Goal: Information Seeking & Learning: Learn about a topic

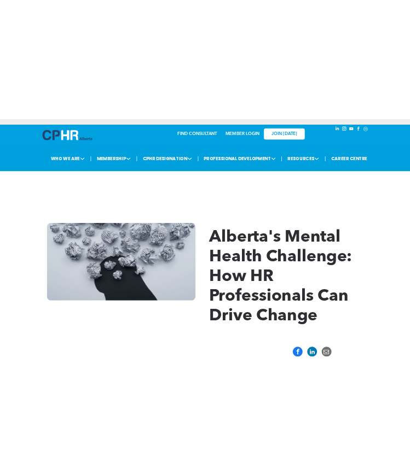
scroll to position [882, 0]
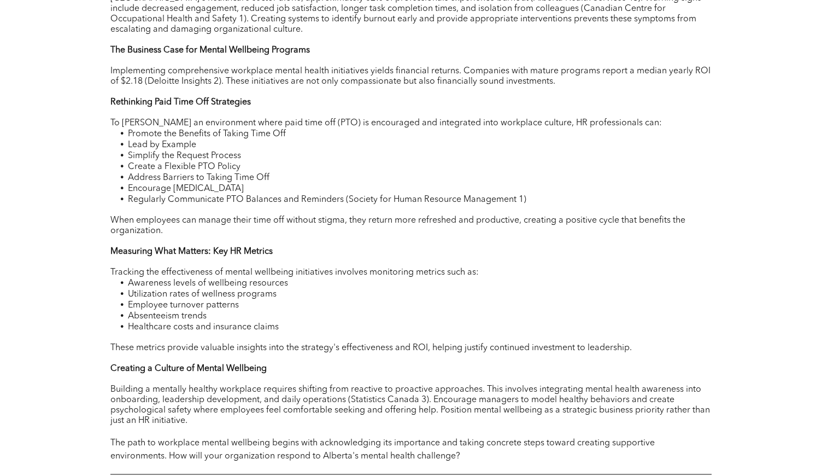
click at [288, 277] on span "Tracking the effectiveness of mental wellbeing initiatives involves monitoring …" at bounding box center [294, 272] width 369 height 9
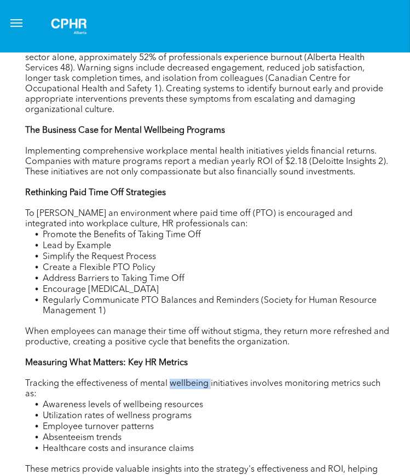
scroll to position [1020, 3]
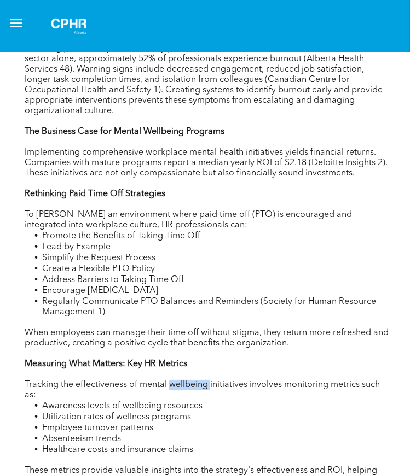
click at [337, 311] on span "Regularly Communicate PTO Balances and Reminders (Society for Human Resource Ma…" at bounding box center [209, 306] width 334 height 19
click at [345, 309] on span "Regularly Communicate PTO Balances and Reminders (Society for Human Resource Ma…" at bounding box center [209, 306] width 334 height 19
click at [348, 308] on span "Regularly Communicate PTO Balances and Reminders (Society for Human Resource Ma…" at bounding box center [209, 306] width 334 height 19
click at [366, 261] on li "Simplify the Request Process" at bounding box center [216, 258] width 348 height 11
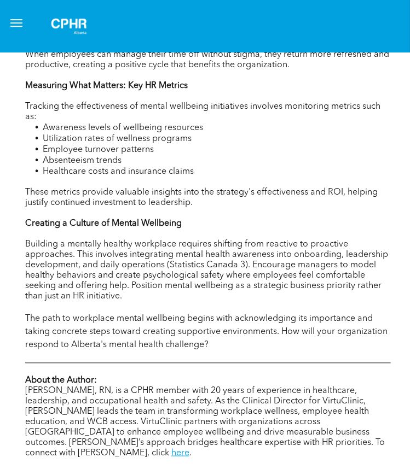
scroll to position [1299, 2]
click at [320, 343] on span "The path to workplace mental wellbeing begins with acknowledging its importance…" at bounding box center [206, 331] width 362 height 35
click at [334, 294] on span "Building a mentally healthy workplace requires shifting from reactive to proact…" at bounding box center [206, 270] width 363 height 61
click at [335, 289] on span "Building a mentally healthy workplace requires shifting from reactive to proact…" at bounding box center [206, 270] width 363 height 61
click at [351, 273] on span "Building a mentally healthy workplace requires shifting from reactive to proact…" at bounding box center [206, 270] width 363 height 61
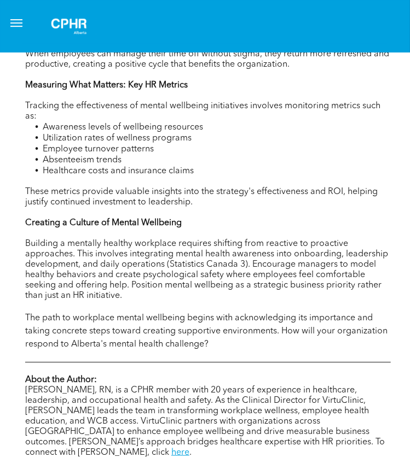
click at [308, 312] on p at bounding box center [207, 306] width 365 height 10
click at [320, 300] on span "Building a mentally healthy workplace requires shifting from reactive to proact…" at bounding box center [206, 270] width 363 height 61
click at [330, 287] on span "Building a mentally healthy workplace requires shifting from reactive to proact…" at bounding box center [206, 270] width 363 height 61
click at [341, 275] on span "Building a mentally healthy workplace requires shifting from reactive to proact…" at bounding box center [206, 270] width 363 height 61
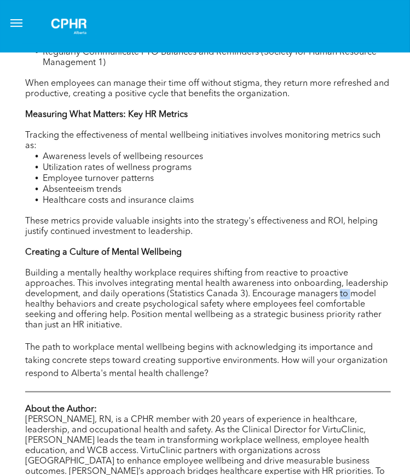
scroll to position [1271, 2]
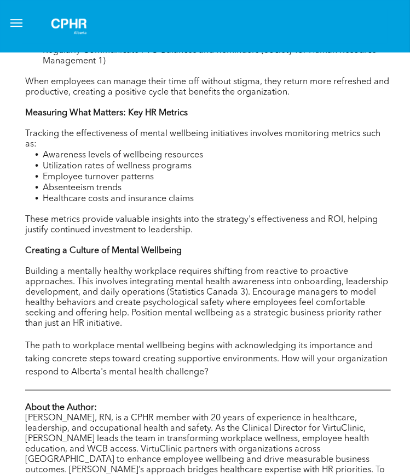
click at [98, 235] on span "﻿ These metrics provide valuable insights into the strategy's effectiveness and…" at bounding box center [201, 224] width 352 height 19
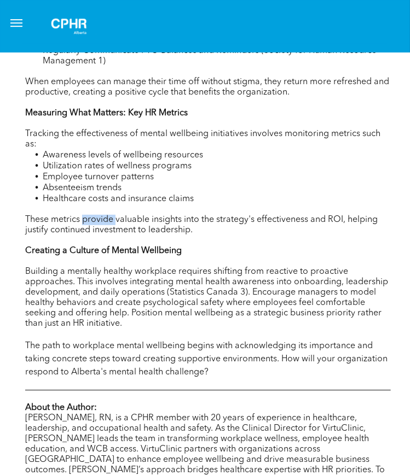
click at [98, 235] on span "﻿ These metrics provide valuable insights into the strategy's effectiveness and…" at bounding box center [201, 224] width 352 height 19
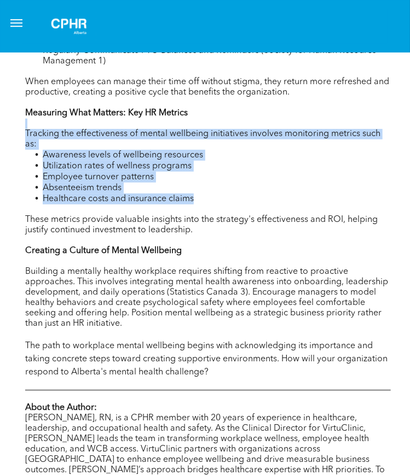
drag, startPoint x: 209, startPoint y: 214, endPoint x: 16, endPoint y: 128, distance: 211.3
click at [42, 150] on p "Tracking the effectiveness of mental wellbeing initiatives involves monitoring …" at bounding box center [207, 139] width 365 height 21
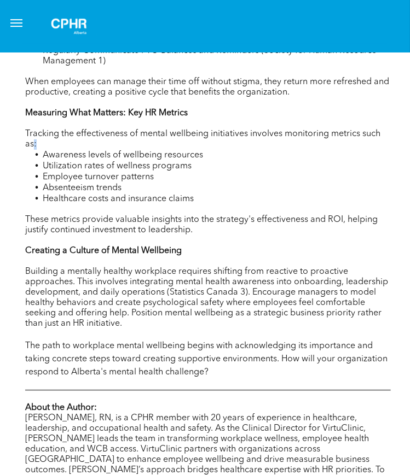
click at [42, 150] on p "Tracking the effectiveness of mental wellbeing initiatives involves monitoring …" at bounding box center [207, 139] width 365 height 21
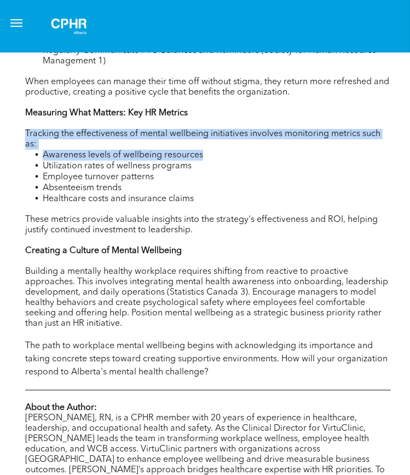
drag, startPoint x: 42, startPoint y: 162, endPoint x: 91, endPoint y: 176, distance: 50.9
click at [91, 171] on span "Utilization rates of wellness programs" at bounding box center [117, 166] width 149 height 9
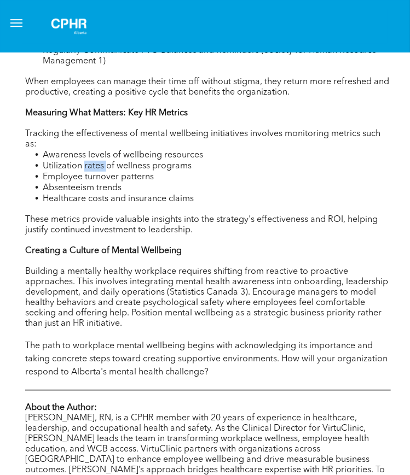
click at [91, 171] on span "Utilization rates of wellness programs" at bounding box center [117, 166] width 149 height 9
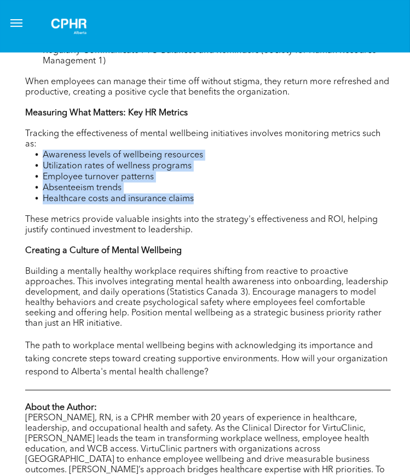
drag, startPoint x: 45, startPoint y: 169, endPoint x: 215, endPoint y: 208, distance: 174.0
click at [215, 205] on ul "Awareness levels of wellbeing resources Utilization rates of wellness programs …" at bounding box center [207, 177] width 365 height 55
click at [215, 205] on li "Healthcare costs and insurance claims" at bounding box center [217, 199] width 348 height 11
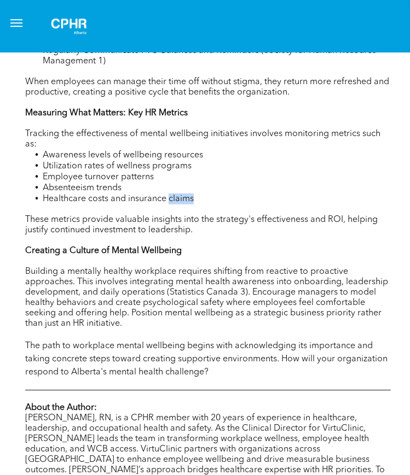
click at [215, 205] on li "Healthcare costs and insurance claims" at bounding box center [217, 199] width 348 height 11
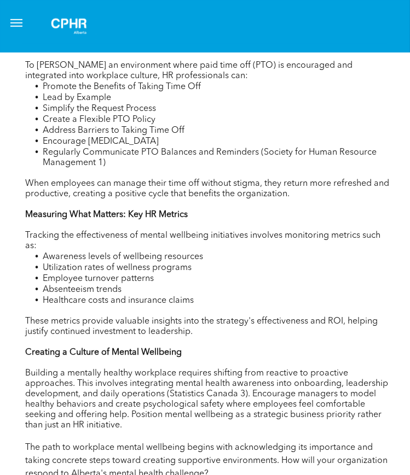
scroll to position [1205, 2]
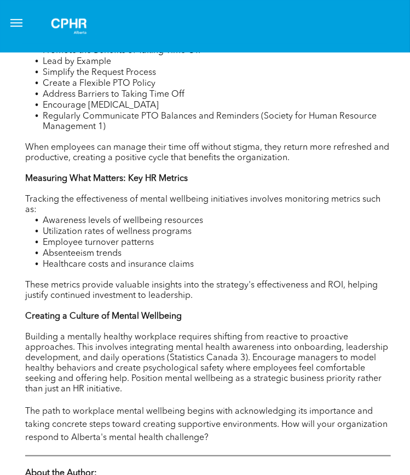
click at [347, 237] on li "Utilization rates of wellness programs" at bounding box center [217, 231] width 348 height 11
click at [358, 226] on li "Awareness levels of wellbeing resources" at bounding box center [217, 220] width 348 height 11
click at [365, 215] on p "Tracking the effectiveness of mental wellbeing initiatives involves monitoring …" at bounding box center [207, 205] width 365 height 21
click at [364, 215] on p "Tracking the effectiveness of mental wellbeing initiatives involves monitoring …" at bounding box center [207, 205] width 365 height 21
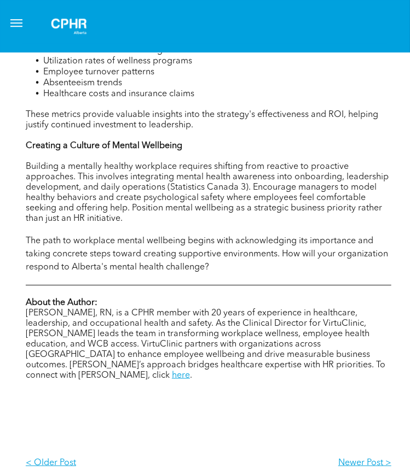
scroll to position [1378, 2]
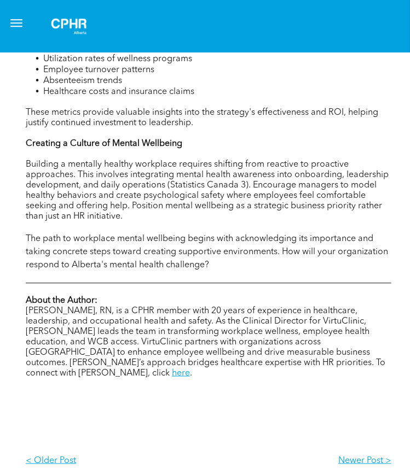
click at [356, 221] on span "Building a mentally healthy workplace requires shifting from reactive to proact…" at bounding box center [207, 190] width 363 height 61
click at [360, 221] on span "Building a mentally healthy workplace requires shifting from reactive to proact…" at bounding box center [207, 190] width 363 height 61
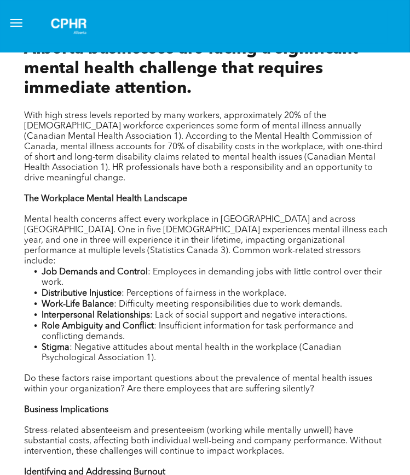
scroll to position [565, 3]
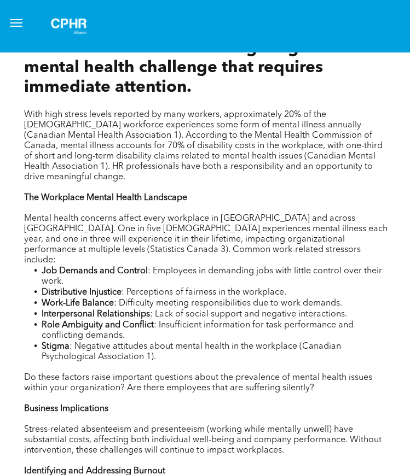
click at [366, 170] on span "With high stress levels reported by many workers, approximately 20% of the [DEM…" at bounding box center [203, 146] width 358 height 71
click at [379, 169] on p "With high stress levels reported by many workers, approximately 20% of the [DEM…" at bounding box center [206, 146] width 365 height 73
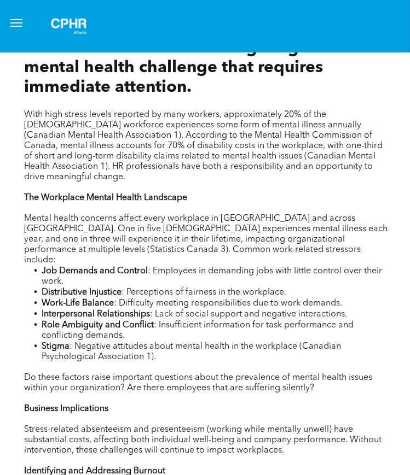
click at [389, 184] on p at bounding box center [206, 188] width 365 height 10
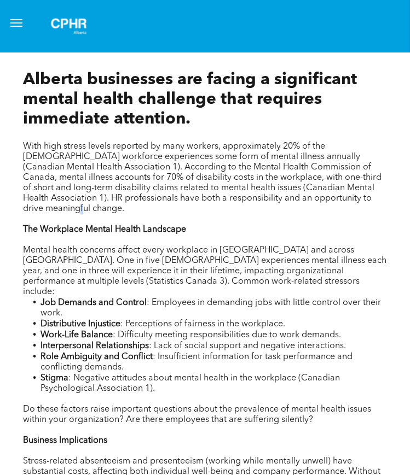
scroll to position [537, 4]
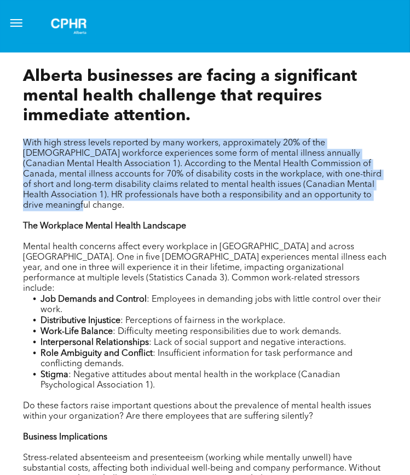
click at [331, 213] on p at bounding box center [205, 217] width 365 height 10
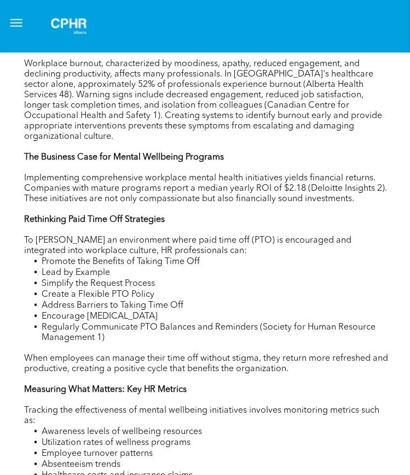
scroll to position [994, 3]
click at [90, 310] on span "Address Barriers to Taking Time Off" at bounding box center [113, 305] width 142 height 9
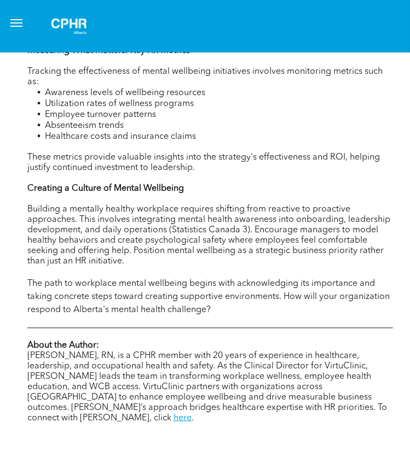
scroll to position [1334, 0]
click at [191, 204] on p at bounding box center [209, 199] width 365 height 10
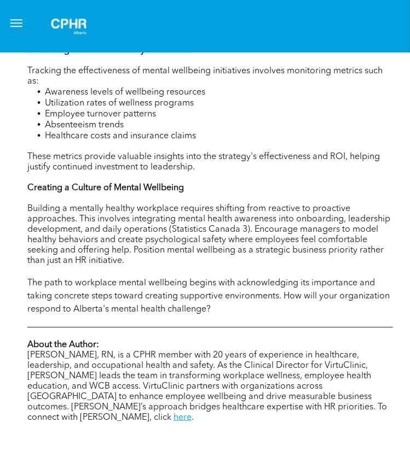
click at [176, 250] on span "Building a mentally healthy workplace requires shifting from reactive to proact…" at bounding box center [208, 235] width 363 height 61
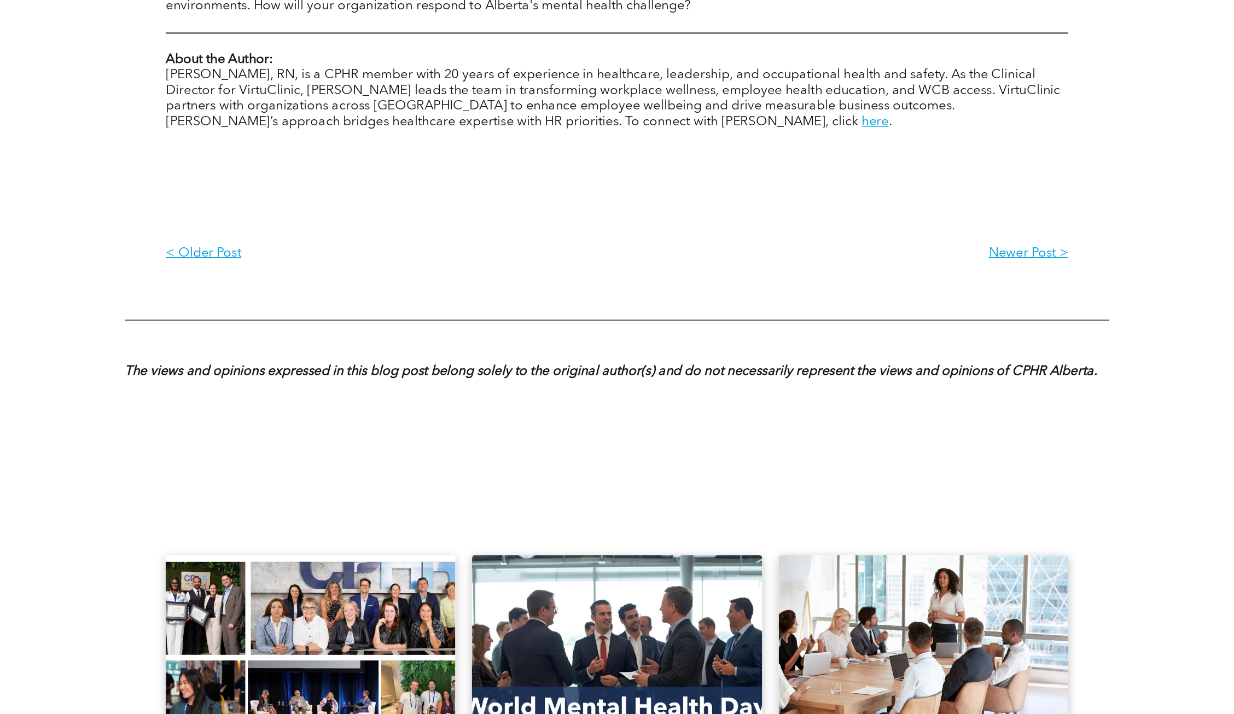
scroll to position [1335, 0]
